Goal: Task Accomplishment & Management: Manage account settings

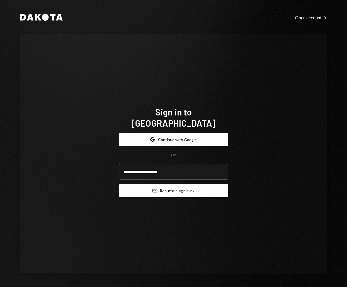
type input "**********"
click at [178, 184] on button "Email Request a sign in link" at bounding box center [173, 190] width 109 height 13
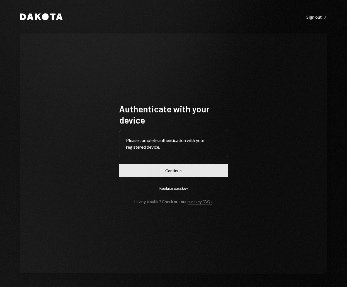
click at [192, 171] on button "Continue" at bounding box center [173, 170] width 109 height 13
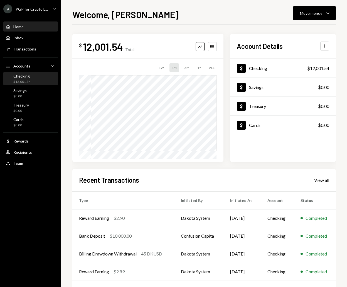
click at [15, 75] on div "Checking" at bounding box center [21, 76] width 17 height 5
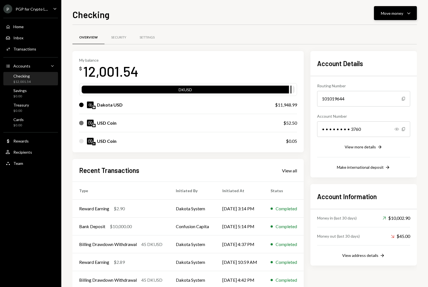
click at [347, 15] on icon "Caret Down" at bounding box center [408, 13] width 7 height 7
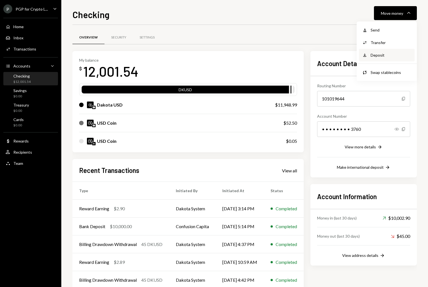
click at [347, 56] on div "Deposit" at bounding box center [390, 55] width 41 height 6
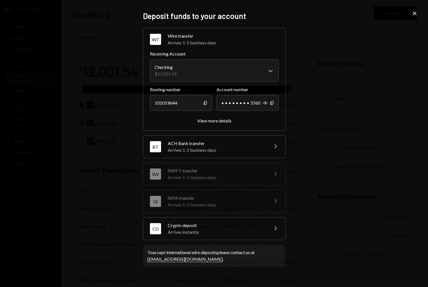
drag, startPoint x: 349, startPoint y: 114, endPoint x: 351, endPoint y: 110, distance: 4.8
click at [347, 112] on div "**********" at bounding box center [214, 143] width 428 height 287
drag, startPoint x: 414, startPoint y: 14, endPoint x: 411, endPoint y: 19, distance: 5.7
click at [347, 14] on icon "Close" at bounding box center [414, 13] width 7 height 7
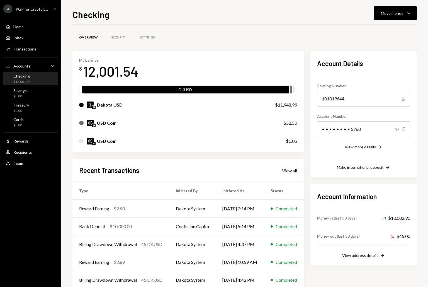
click at [347, 143] on div "View more details Right Arrow" at bounding box center [363, 146] width 93 height 7
click at [347, 146] on div "View more details" at bounding box center [359, 146] width 31 height 5
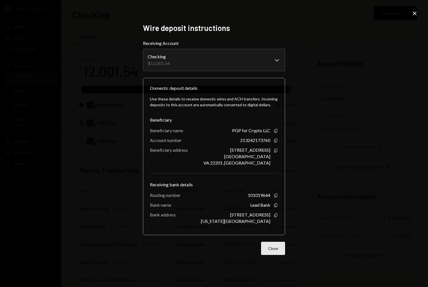
click at [273, 248] on button "Close" at bounding box center [273, 247] width 24 height 13
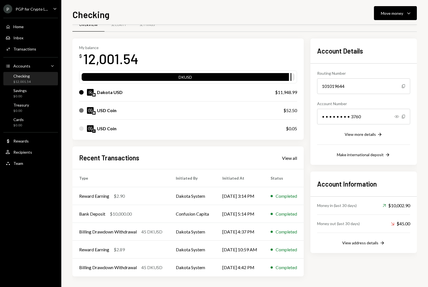
scroll to position [13, 0]
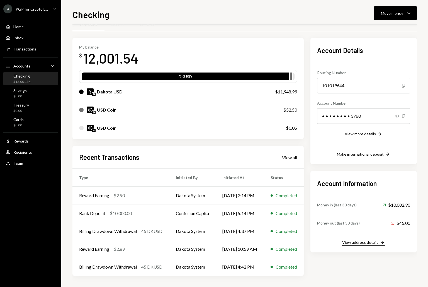
click at [347, 240] on div "View address details" at bounding box center [360, 241] width 36 height 5
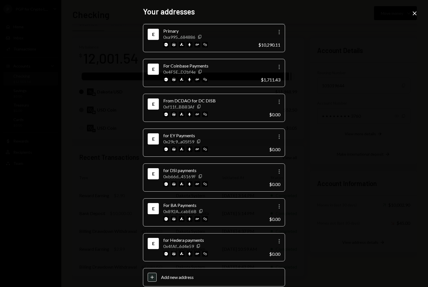
scroll to position [9, 0]
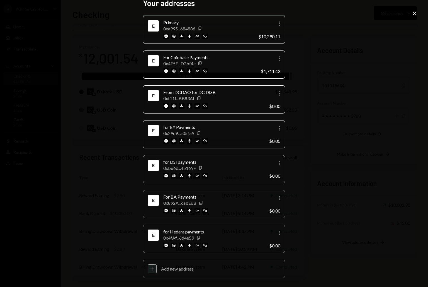
click at [152, 271] on div "Plus" at bounding box center [152, 268] width 9 height 9
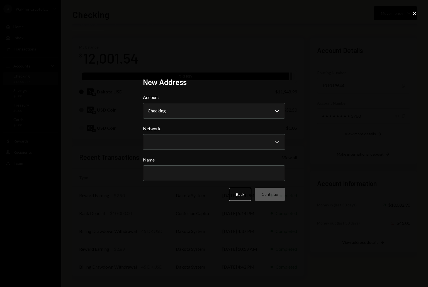
scroll to position [0, 0]
click at [272, 141] on body "P PGP for Crypto L... Caret Down Home Home Inbox Inbox Activities Transactions …" at bounding box center [214, 143] width 428 height 287
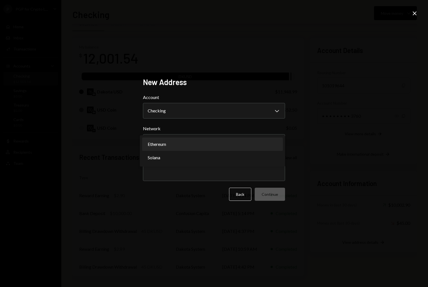
select select "**********"
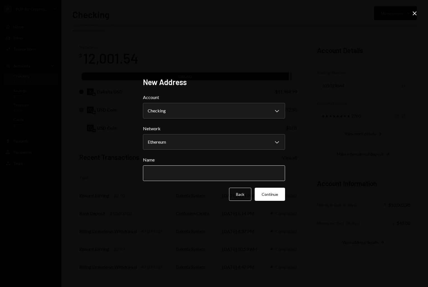
click at [208, 176] on input "Name" at bounding box center [214, 173] width 142 height 16
type input "**********"
click at [273, 195] on button "Continue" at bounding box center [270, 193] width 30 height 13
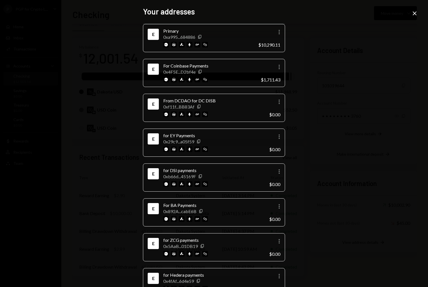
scroll to position [44, 0]
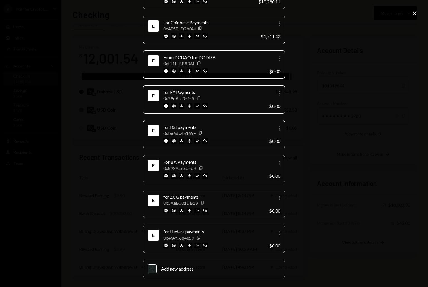
click at [201, 203] on icon "Copy" at bounding box center [202, 202] width 4 height 4
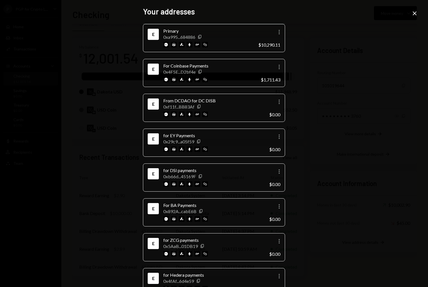
click at [347, 14] on icon at bounding box center [414, 13] width 4 height 4
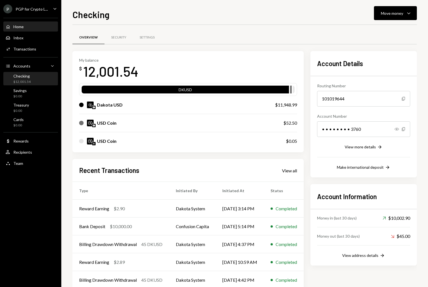
click at [27, 28] on div "Home Home" at bounding box center [31, 26] width 50 height 5
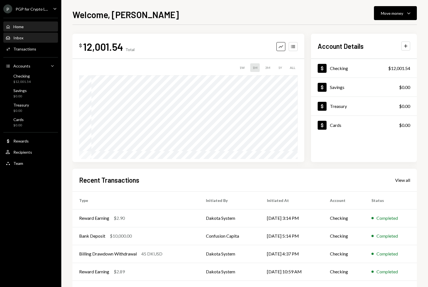
click at [21, 35] on div "Inbox" at bounding box center [18, 37] width 10 height 5
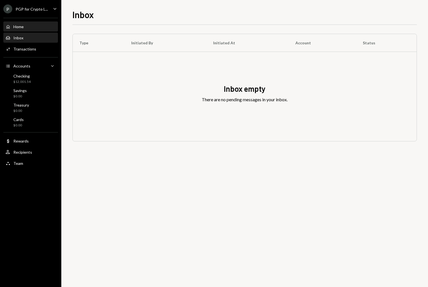
click at [22, 30] on div "Home Home" at bounding box center [31, 26] width 50 height 9
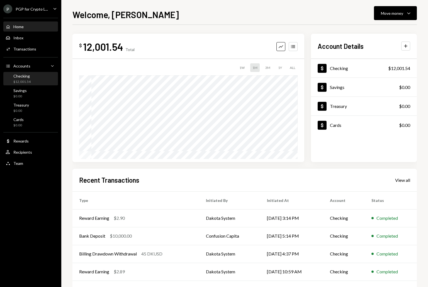
click at [33, 81] on div "Checking $12,001.54" at bounding box center [31, 79] width 50 height 11
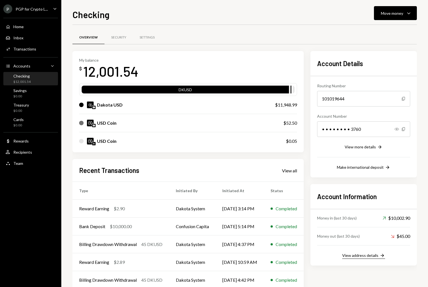
click at [364, 253] on div "View address details" at bounding box center [360, 255] width 36 height 5
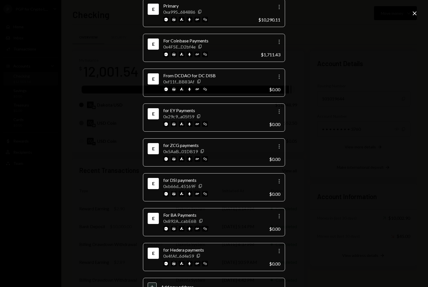
scroll to position [24, 0]
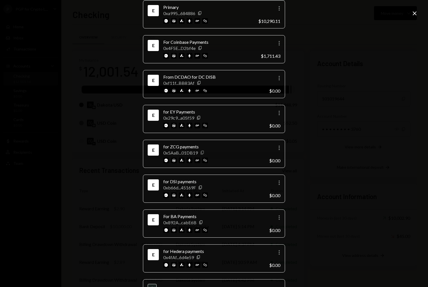
click at [201, 153] on icon "Copy" at bounding box center [202, 152] width 4 height 4
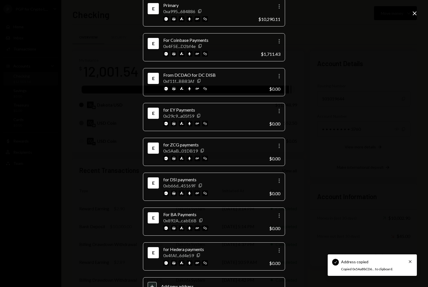
scroll to position [26, 0]
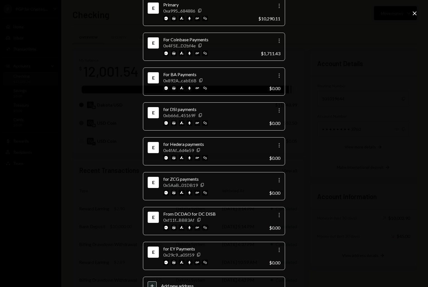
click at [413, 11] on icon "Close" at bounding box center [414, 13] width 7 height 7
